Goal: Task Accomplishment & Management: Manage account settings

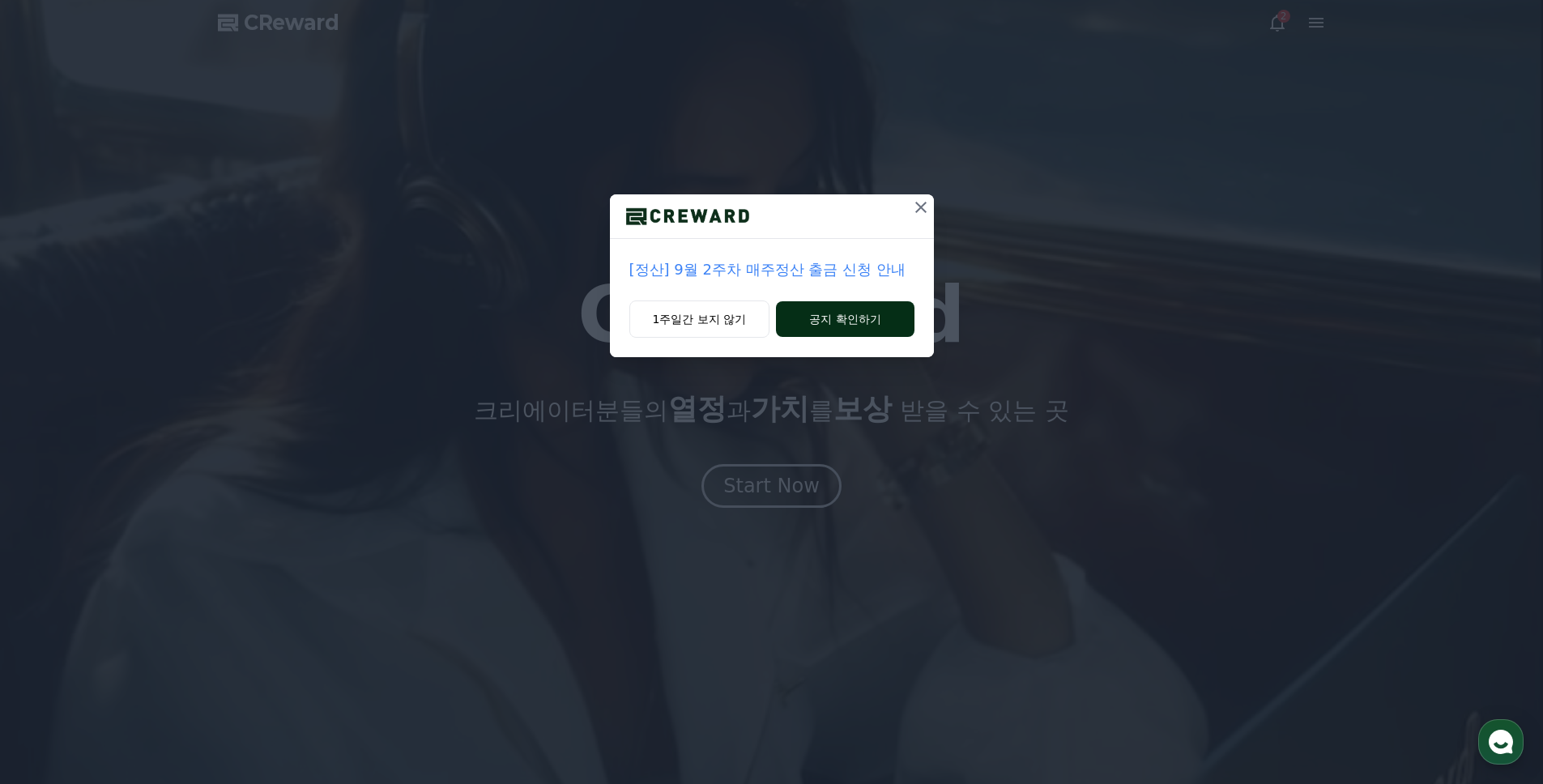
click at [831, 314] on button "공지 확인하기" at bounding box center [845, 319] width 137 height 36
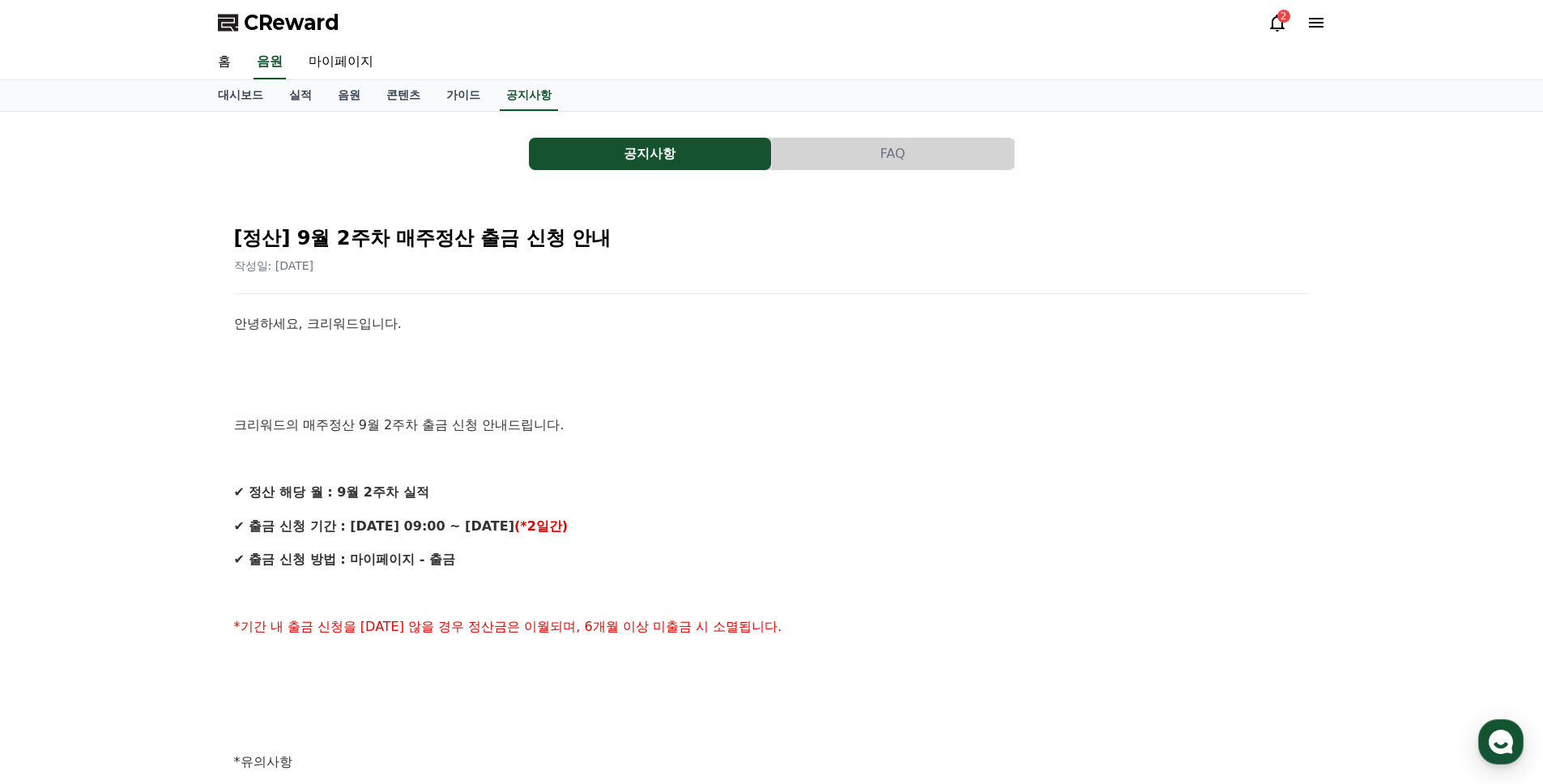
click at [1287, 23] on div "2" at bounding box center [1296, 23] width 58 height 19
click at [1276, 21] on icon at bounding box center [1277, 23] width 19 height 19
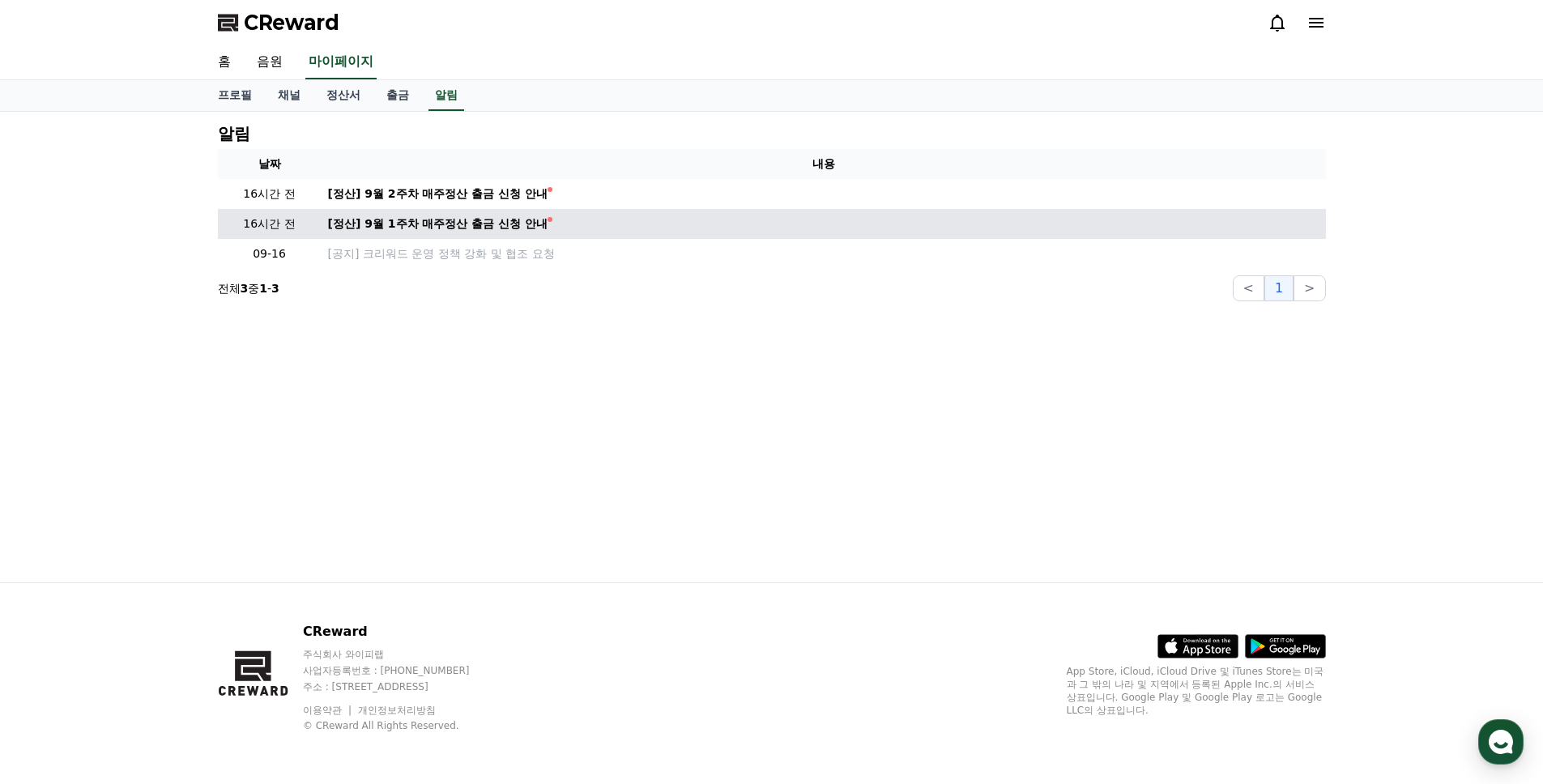
click at [481, 233] on td "[정산] 9월 1주차 매주정산 출금 신청 안내" at bounding box center [823, 223] width 1004 height 30
click at [480, 226] on div "[정산] 9월 1주차 매주정산 출금 신청 안내" at bounding box center [437, 224] width 220 height 17
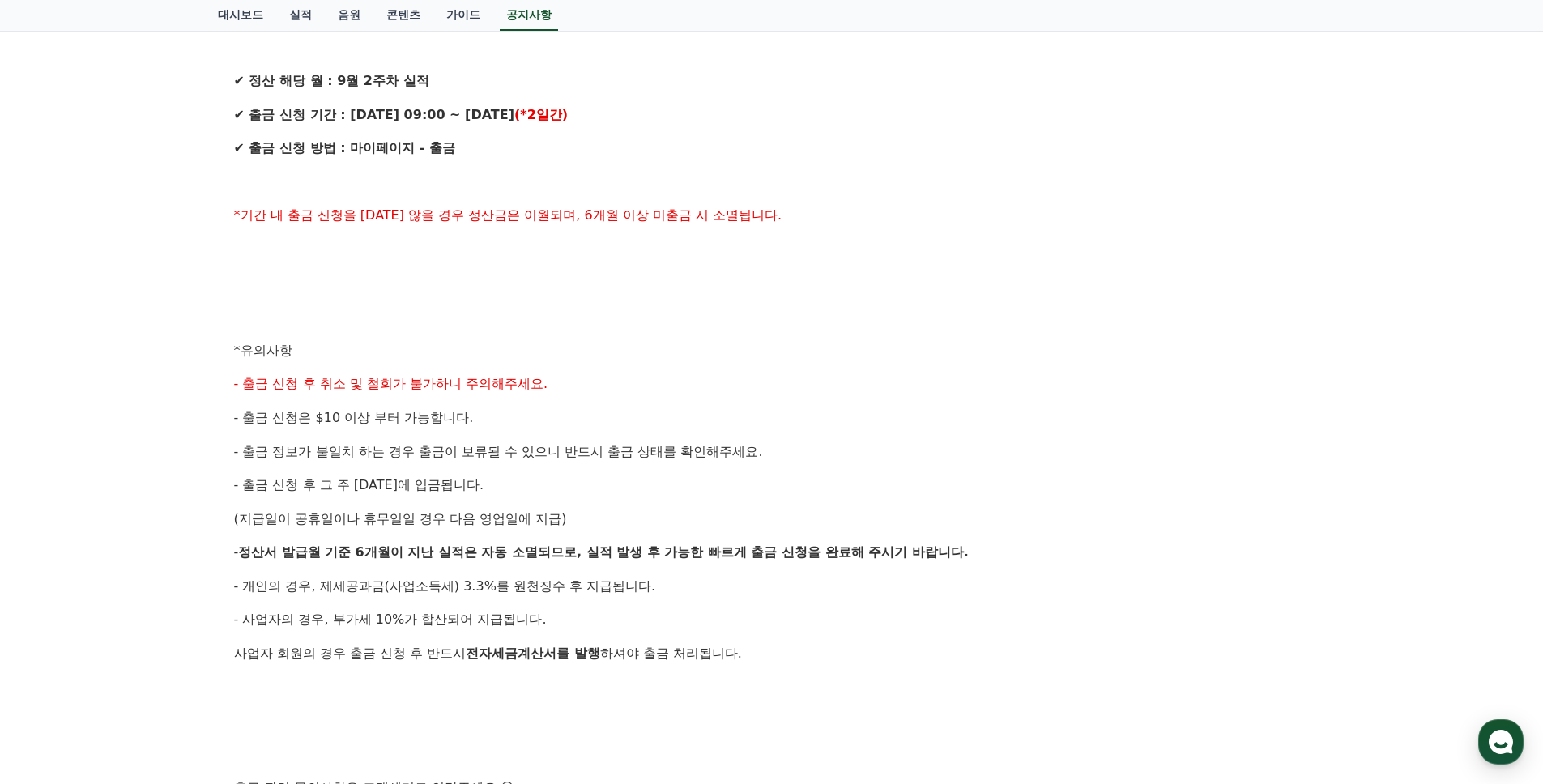
scroll to position [405, 0]
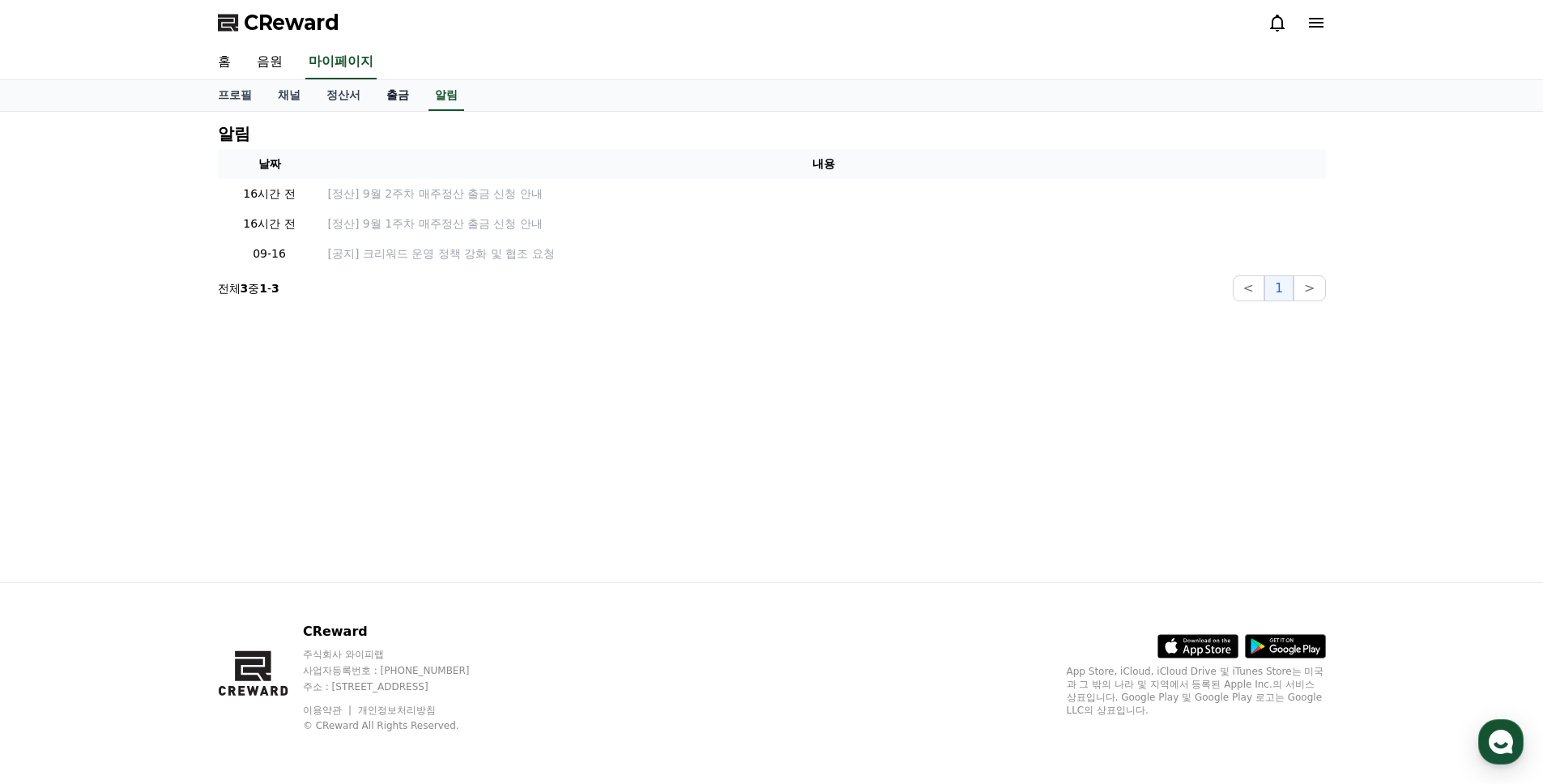
click at [396, 92] on link "출금" at bounding box center [397, 95] width 49 height 30
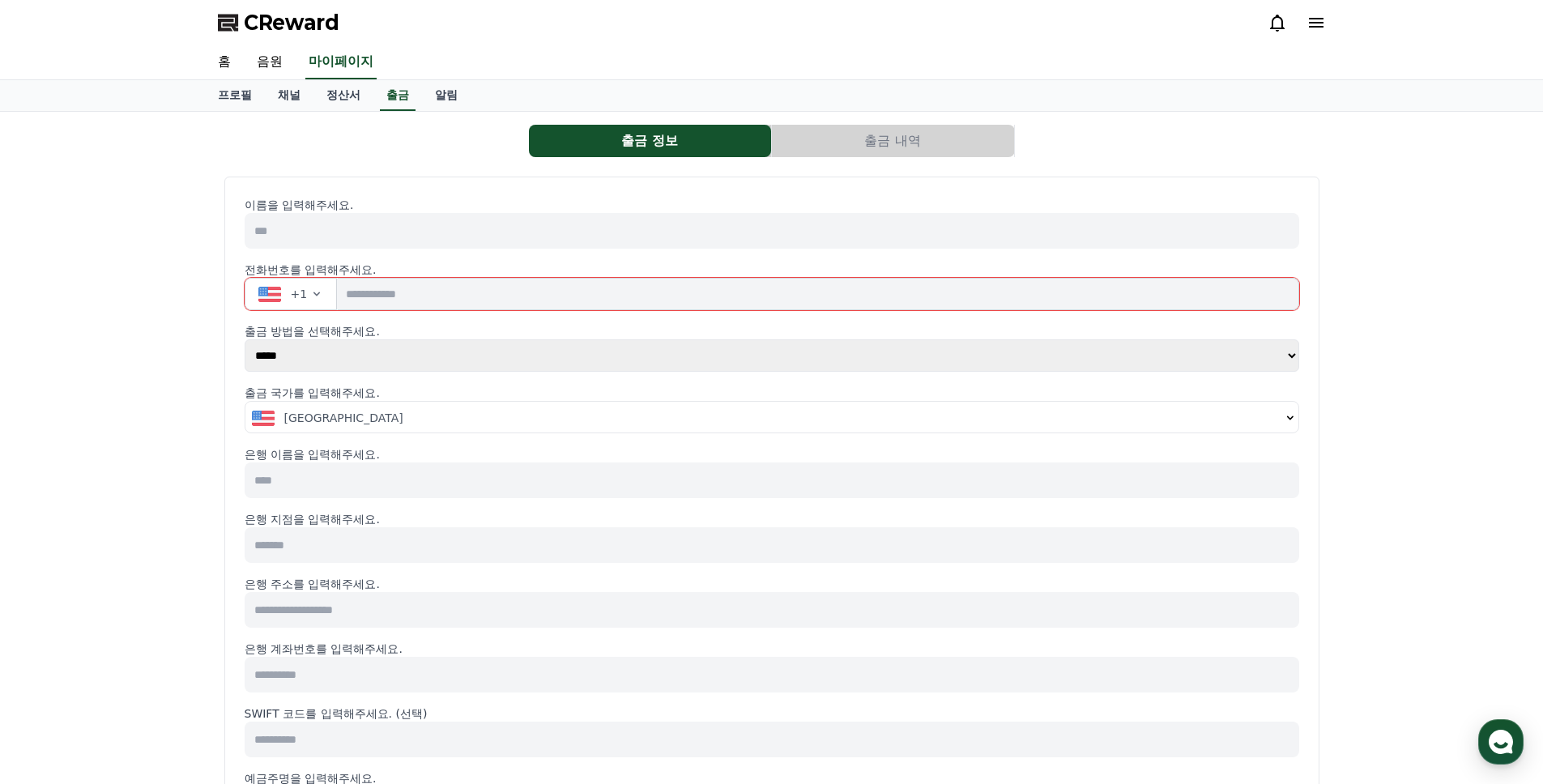
drag, startPoint x: 1476, startPoint y: 136, endPoint x: 1464, endPoint y: 136, distance: 12.0
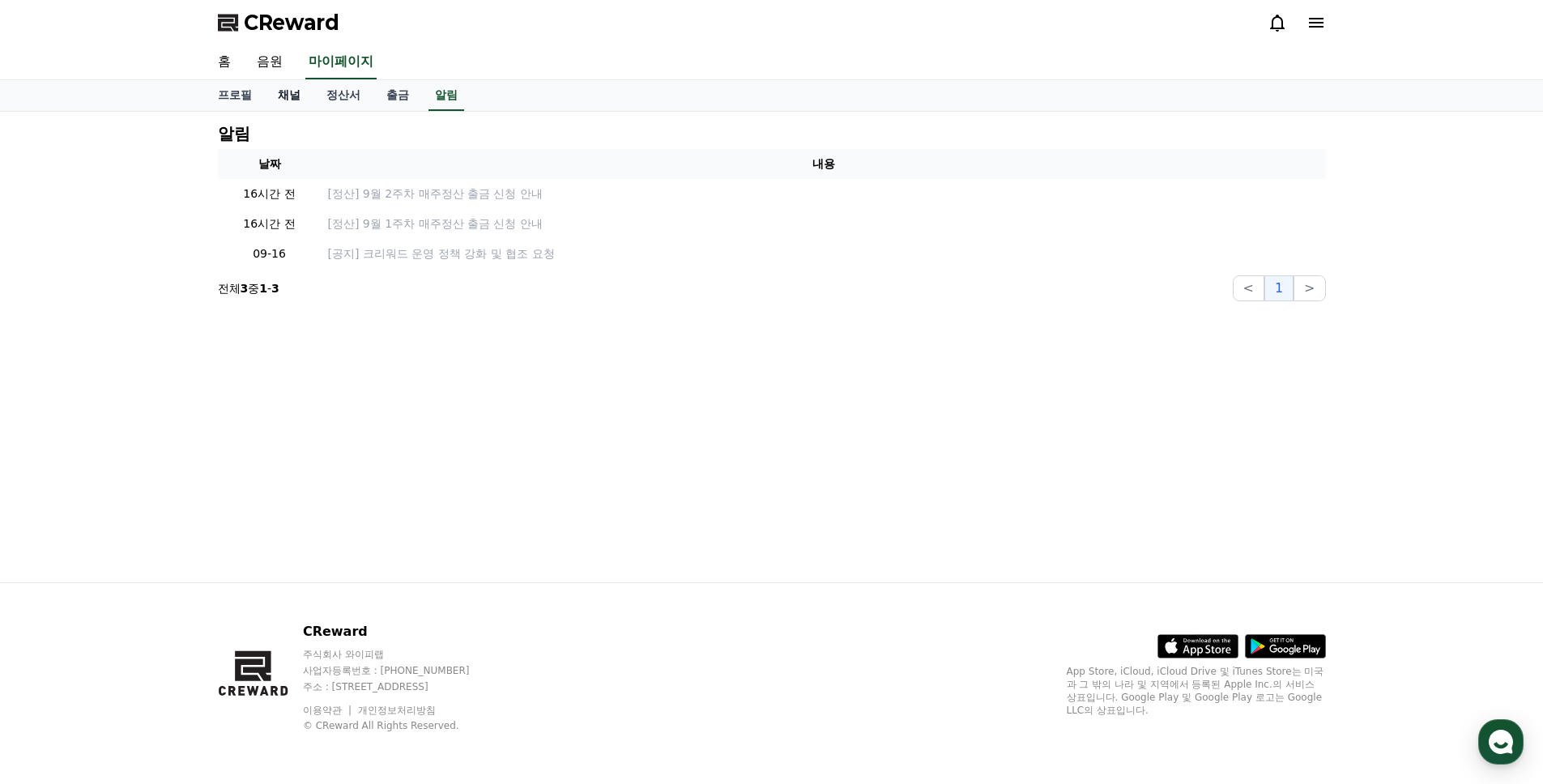
click at [290, 92] on link "채널" at bounding box center [289, 95] width 49 height 30
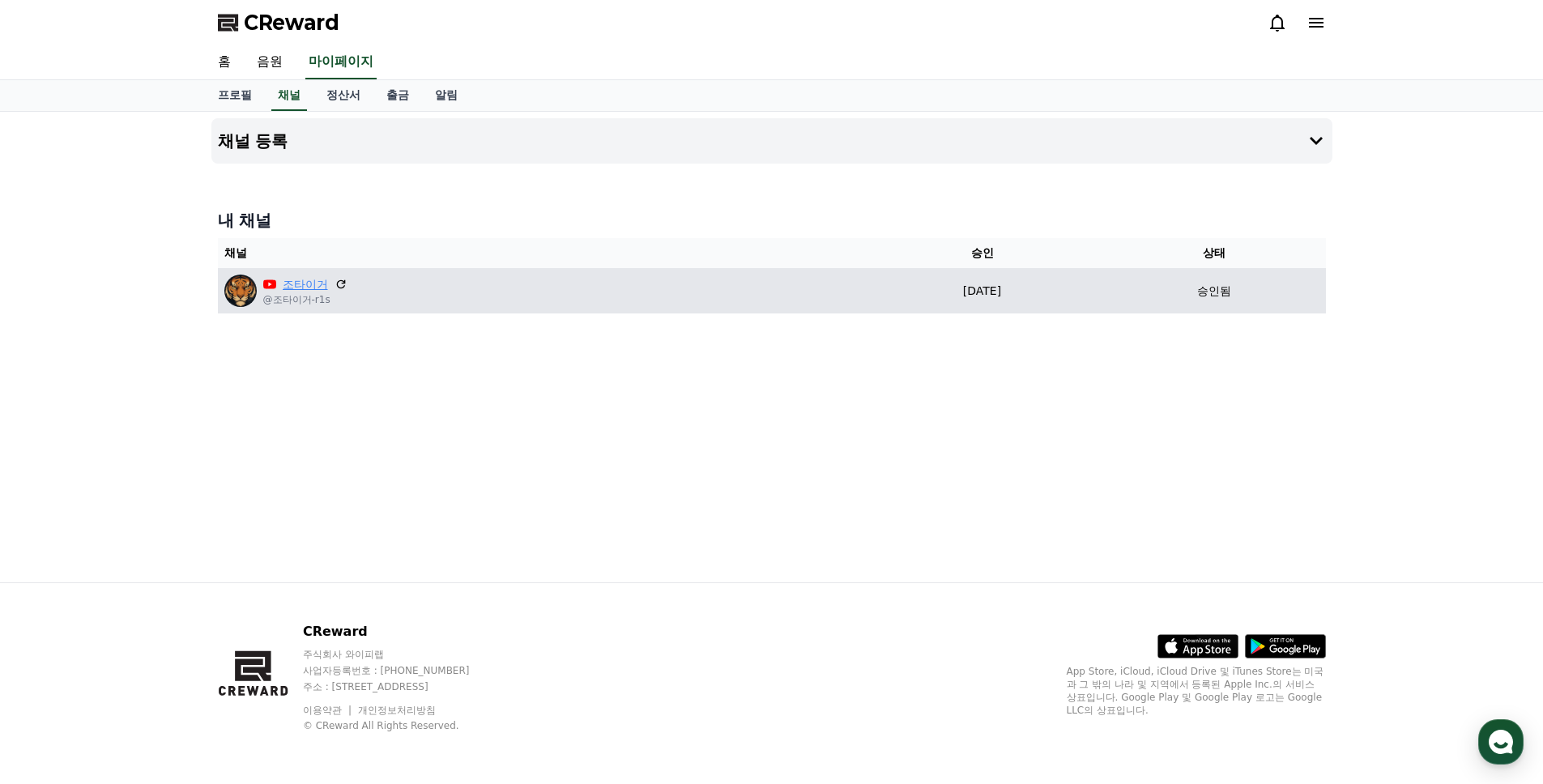
click at [299, 285] on link "조타이거" at bounding box center [305, 285] width 45 height 17
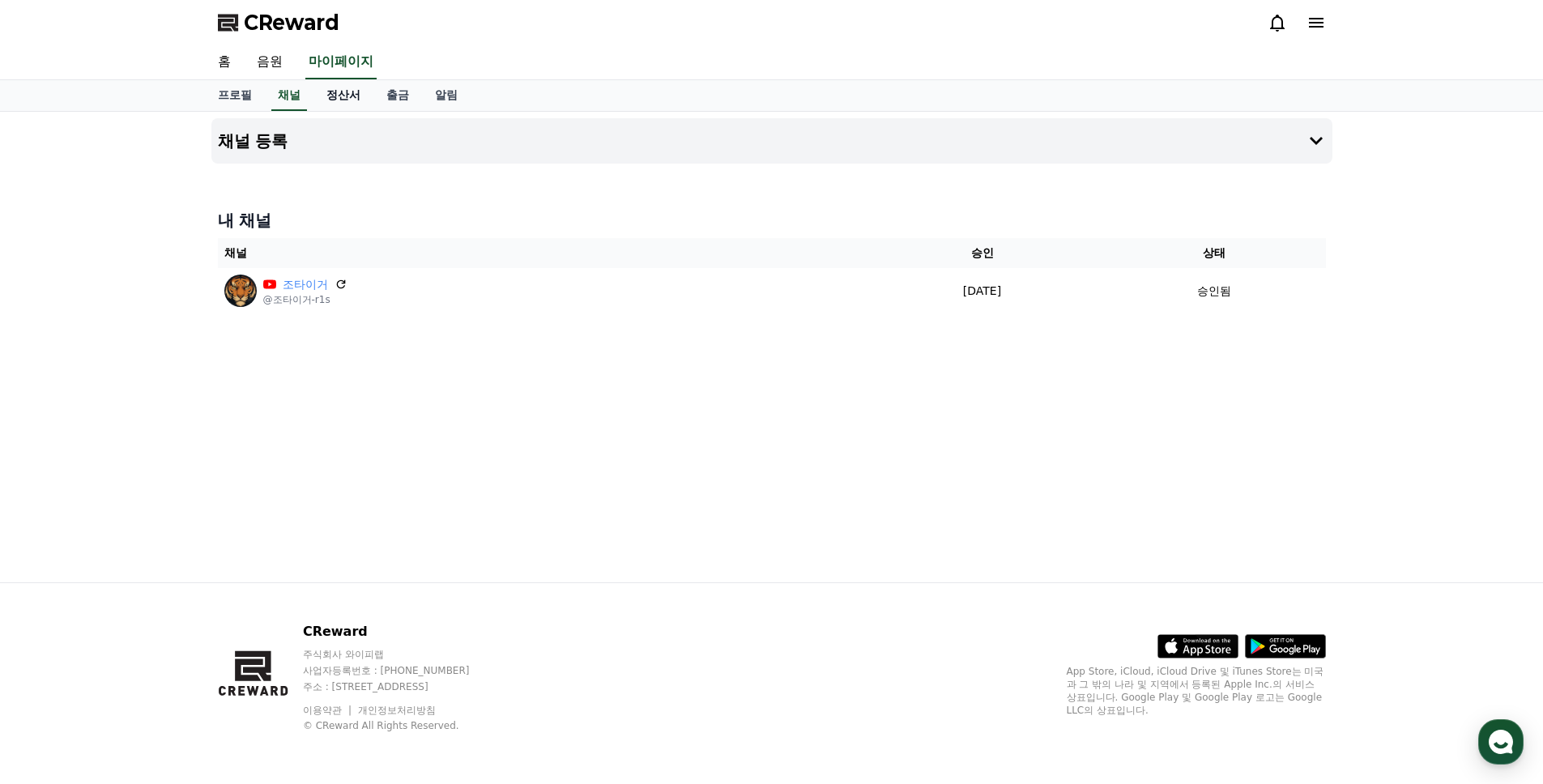
click at [347, 92] on link "정산서" at bounding box center [343, 95] width 60 height 30
